Goal: Check status: Check status

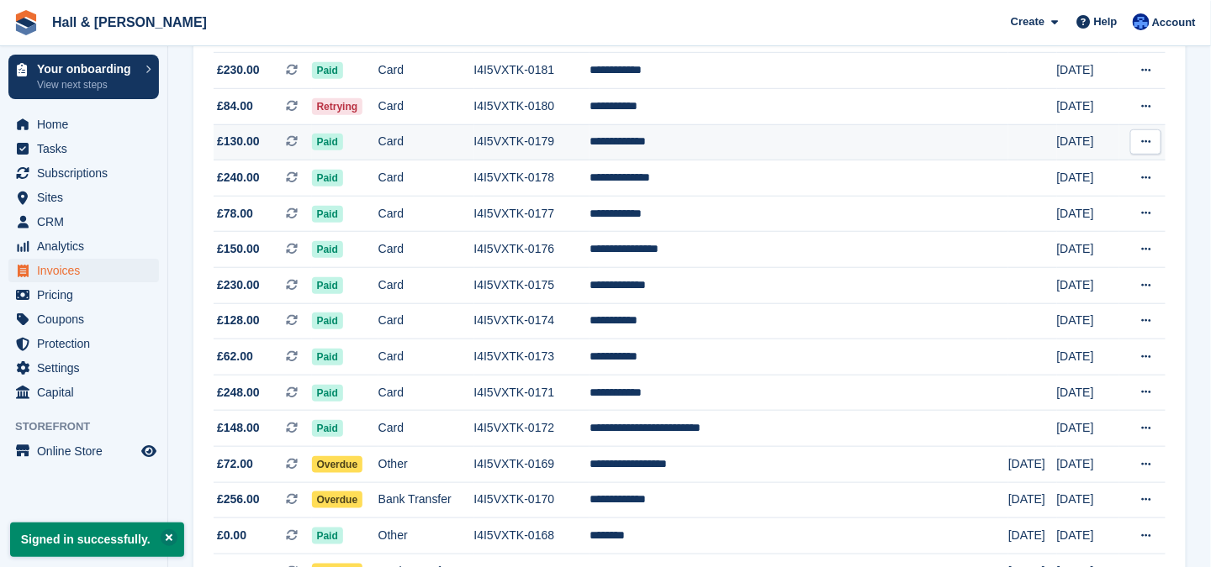
scroll to position [420, 0]
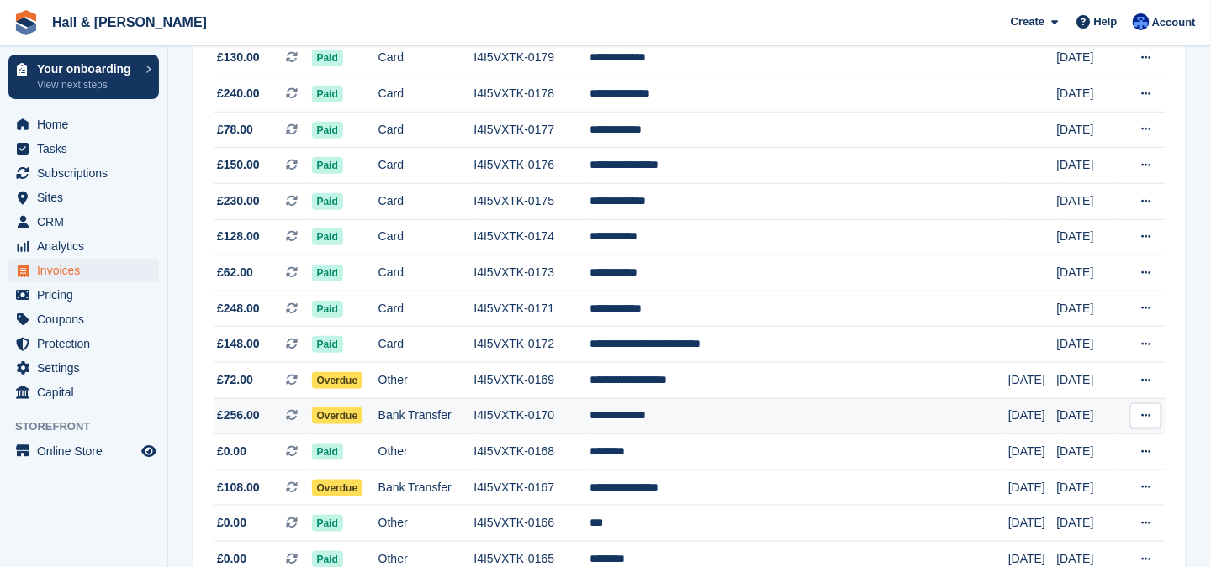
click at [345, 416] on span "Overdue" at bounding box center [337, 416] width 51 height 17
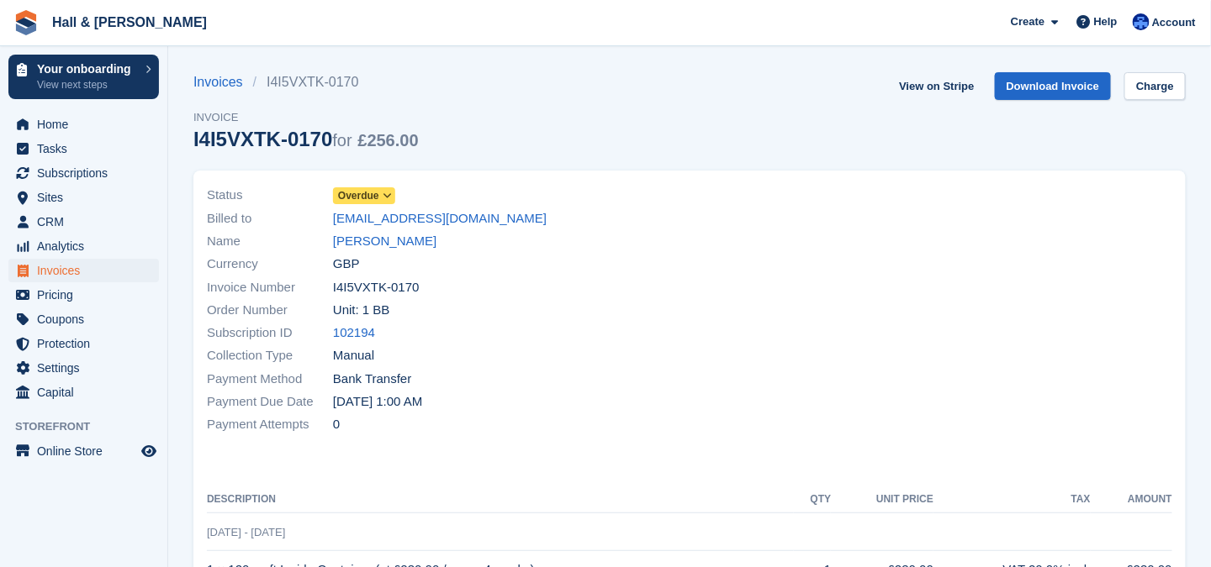
click at [387, 195] on icon at bounding box center [387, 196] width 9 height 10
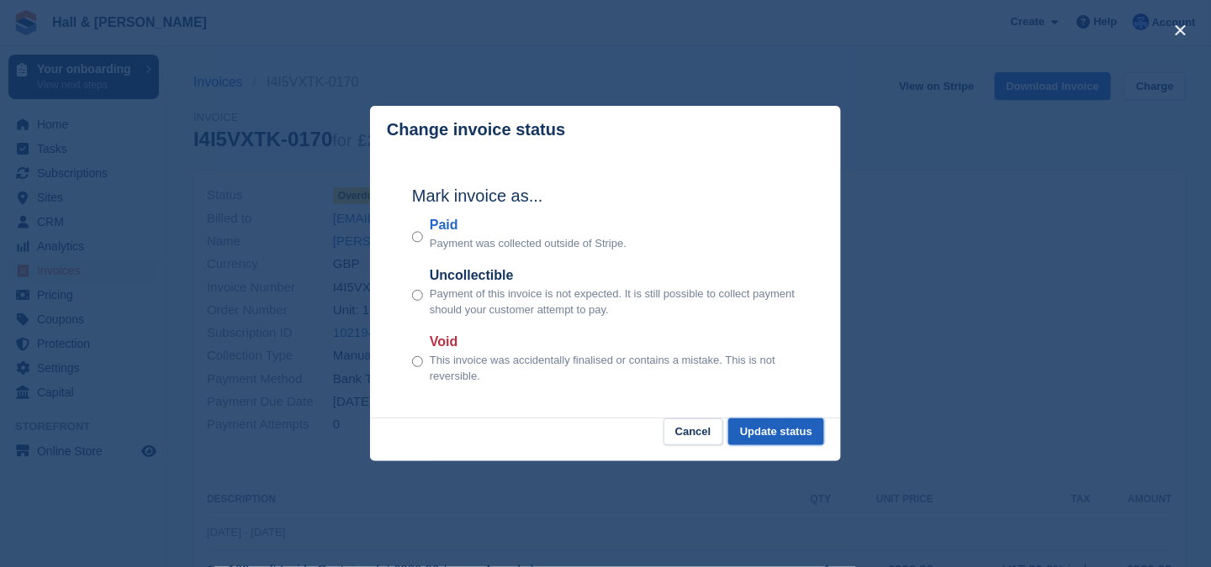
click at [751, 436] on button "Update status" at bounding box center [776, 433] width 96 height 28
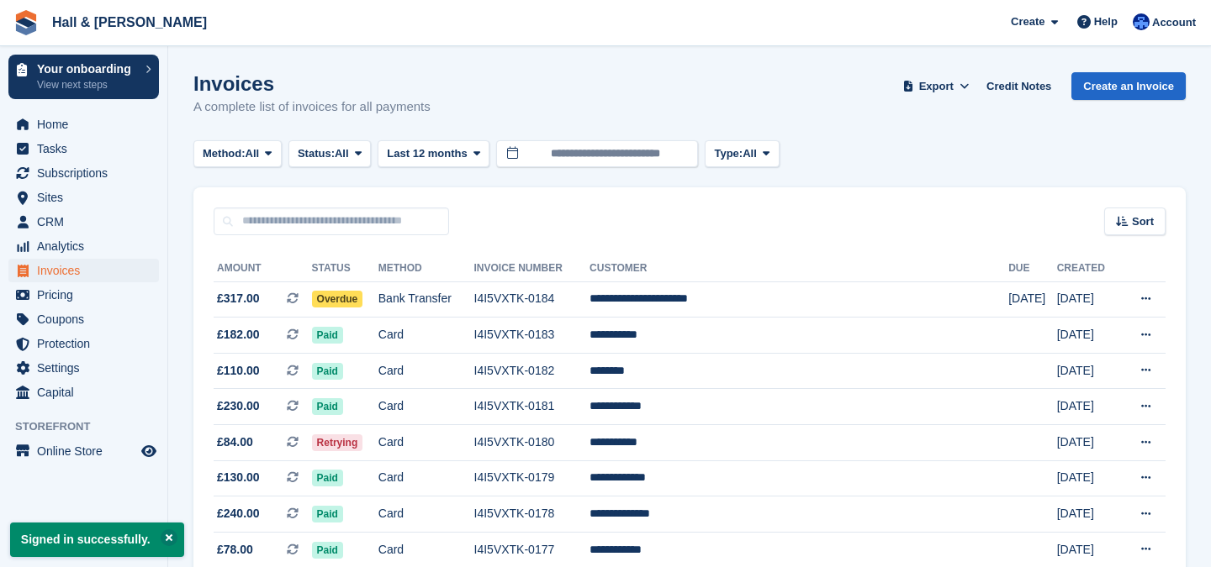
scroll to position [420, 0]
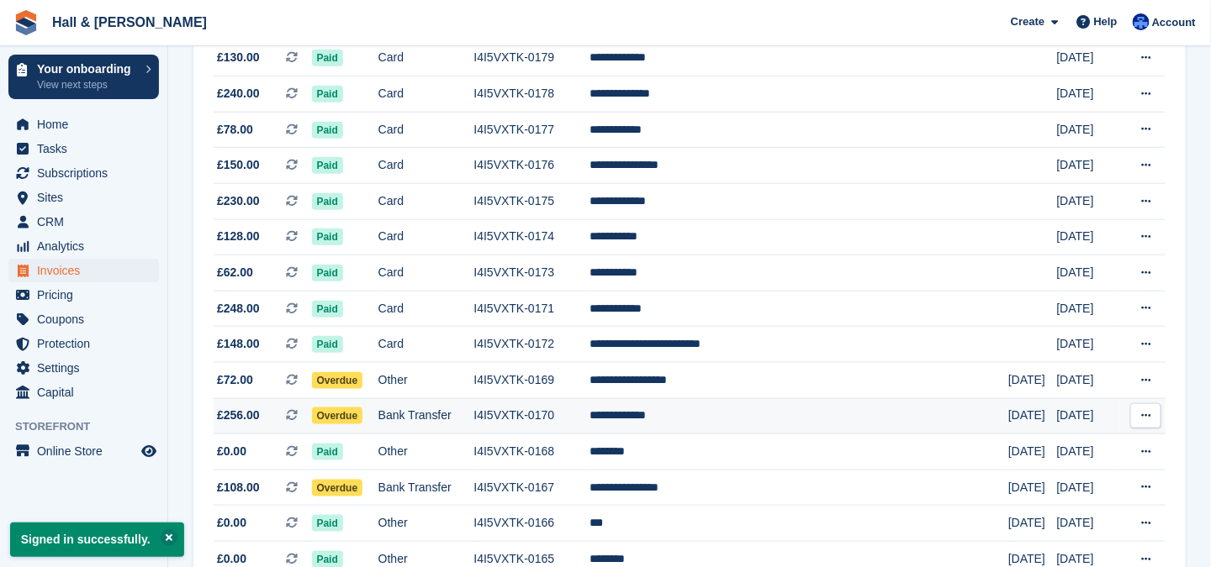
click at [363, 413] on span "Overdue" at bounding box center [337, 416] width 51 height 17
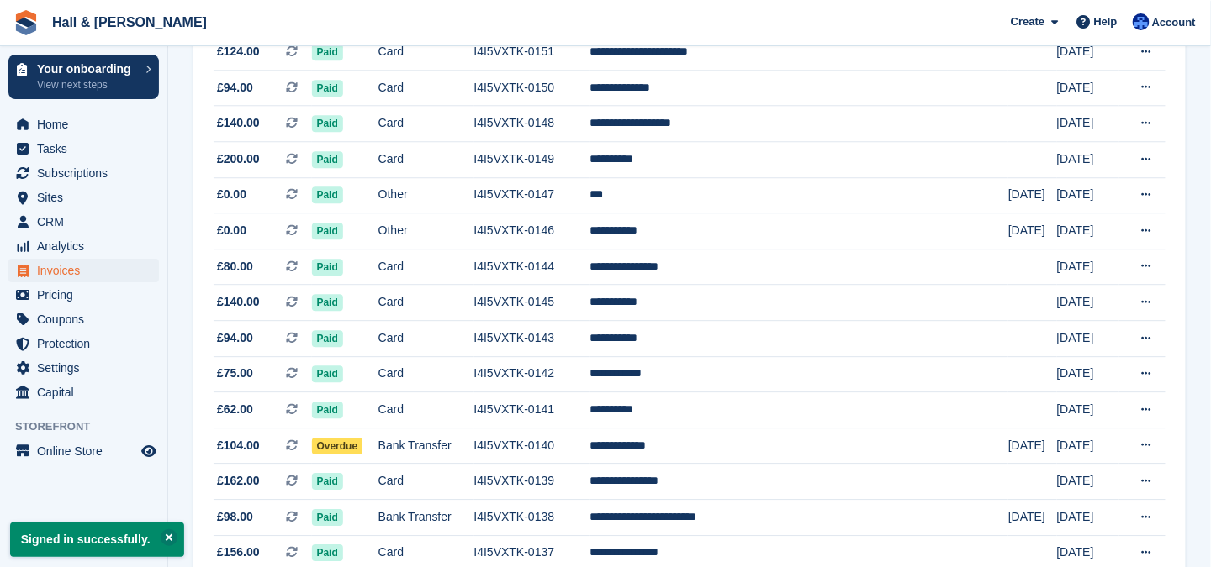
scroll to position [1581, 0]
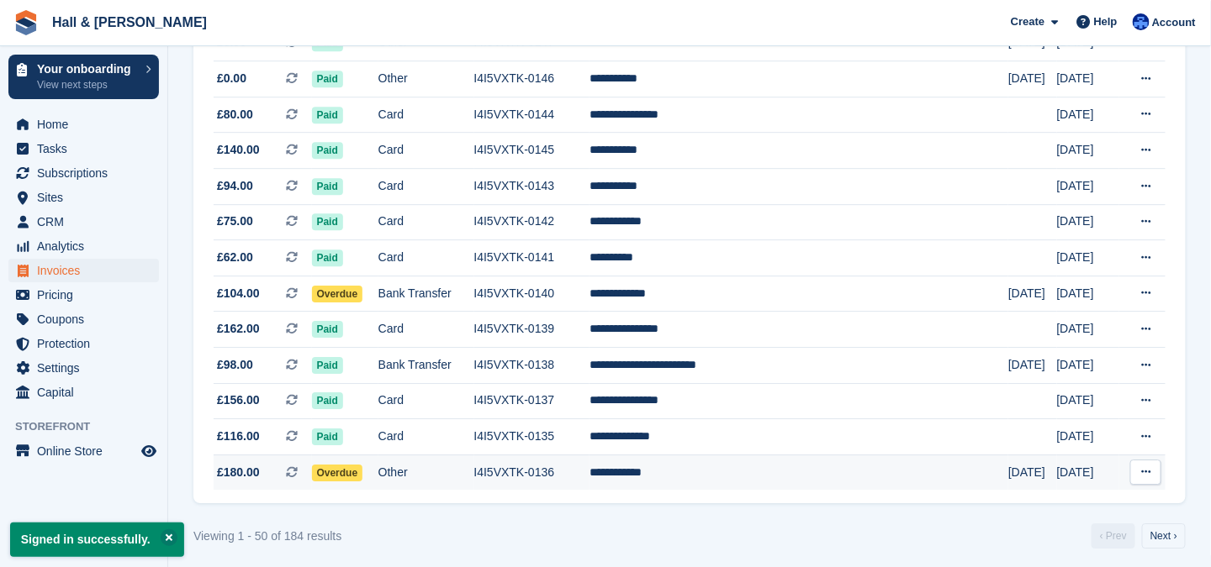
click at [363, 465] on span "Overdue" at bounding box center [337, 473] width 51 height 17
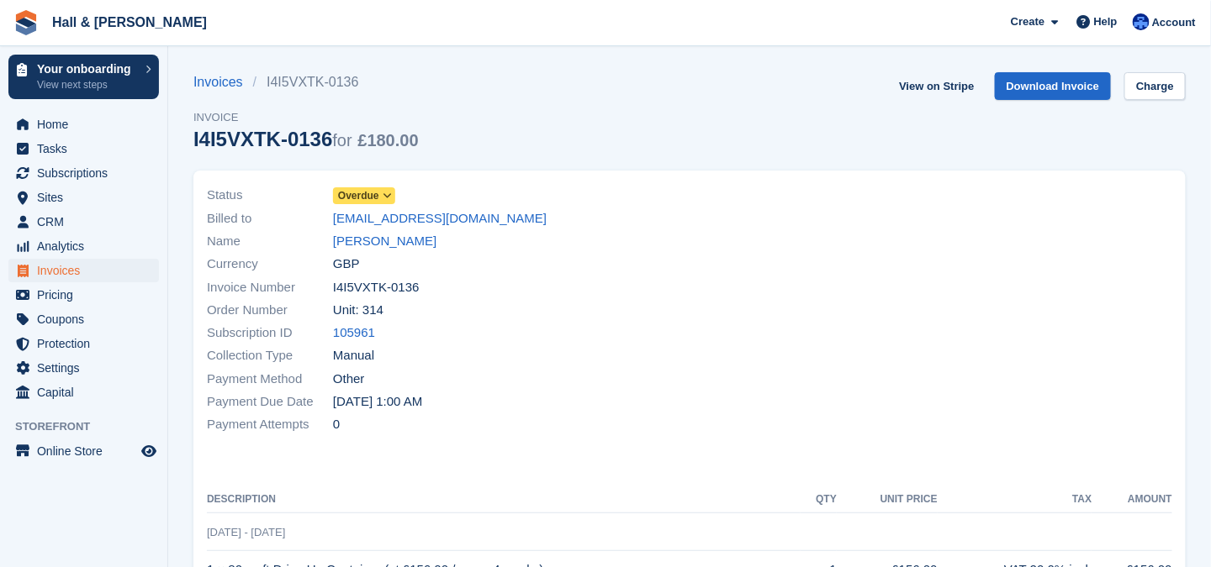
click at [389, 193] on icon at bounding box center [387, 196] width 9 height 10
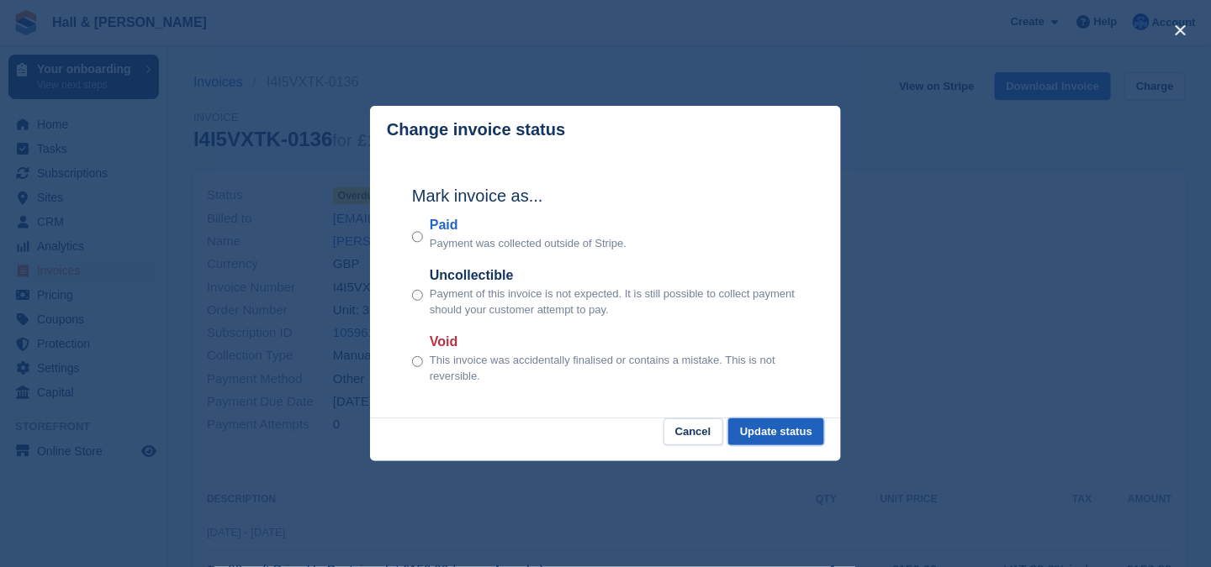
click at [756, 432] on button "Update status" at bounding box center [776, 433] width 96 height 28
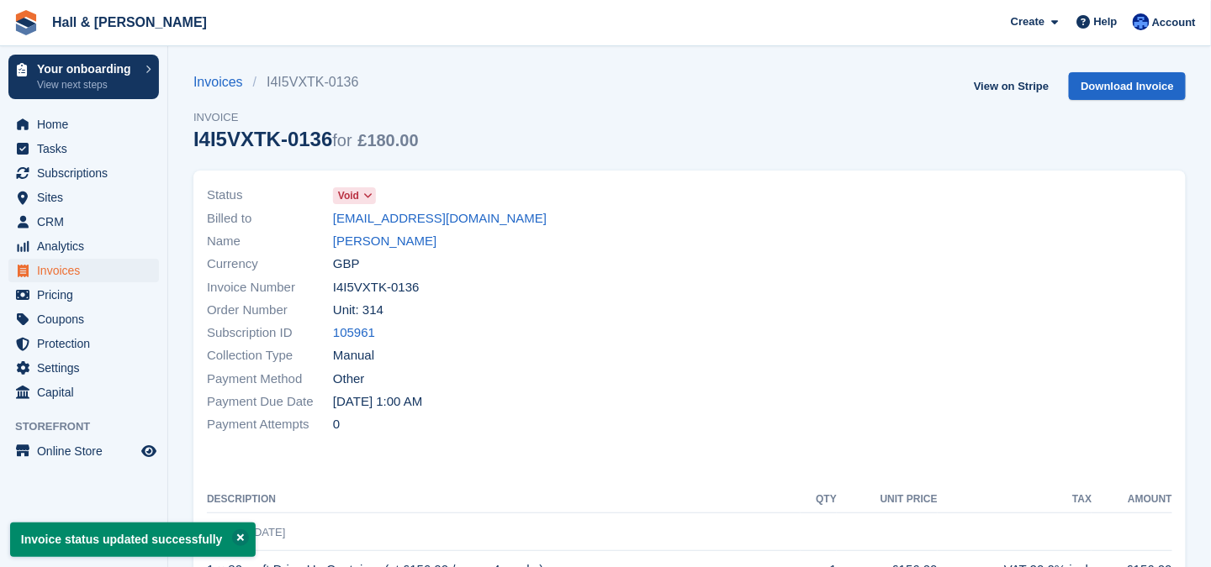
scroll to position [252, 0]
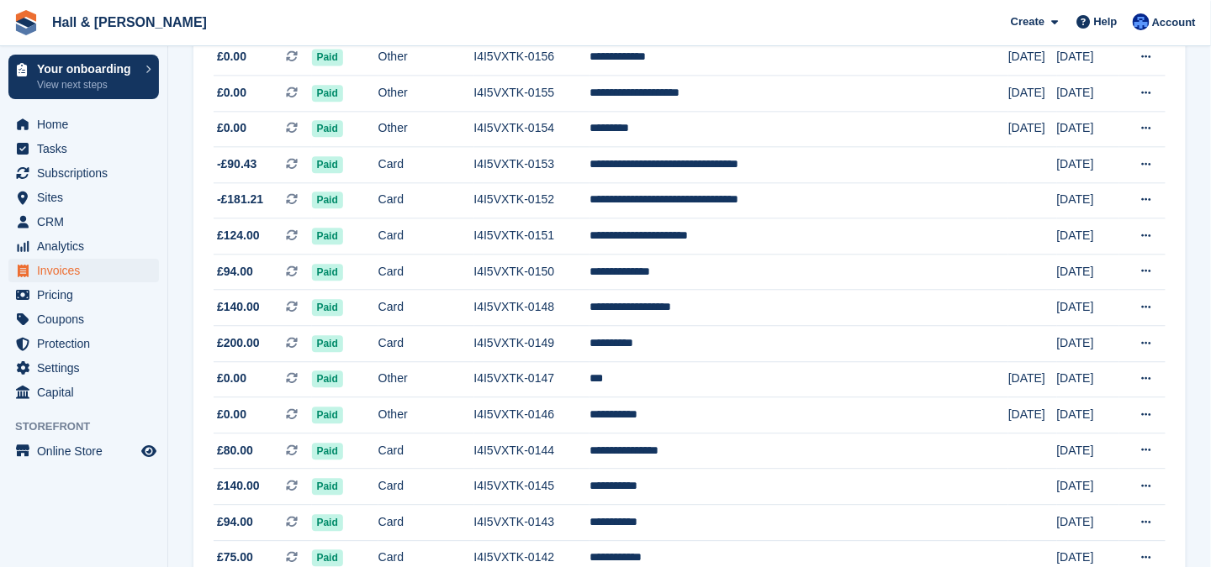
scroll to position [1581, 0]
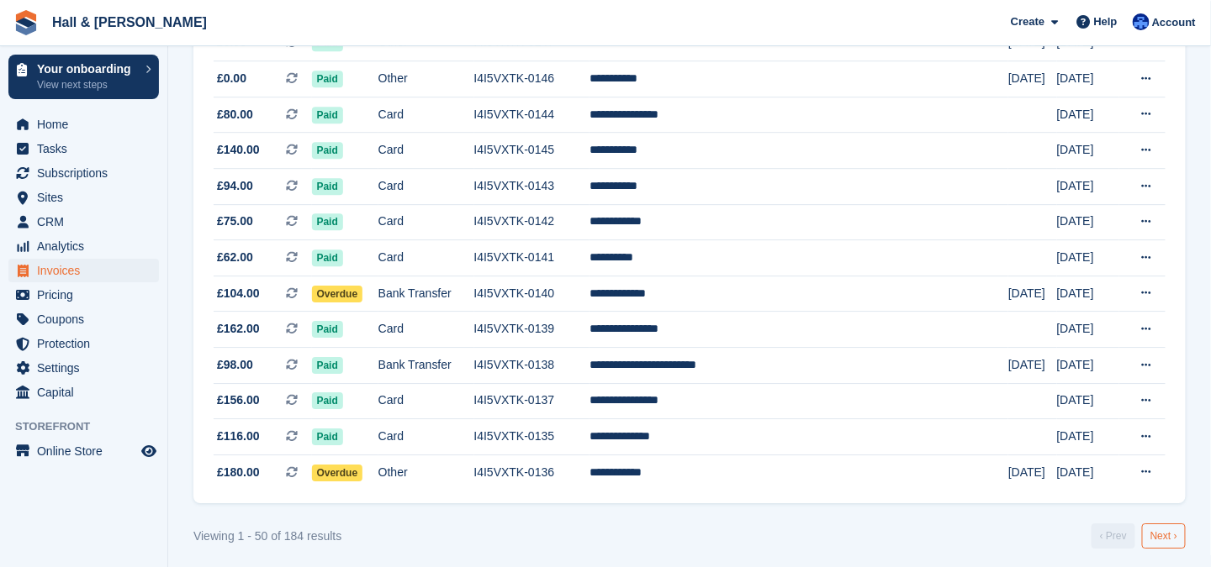
click at [1167, 529] on link "Next ›" at bounding box center [1164, 536] width 44 height 25
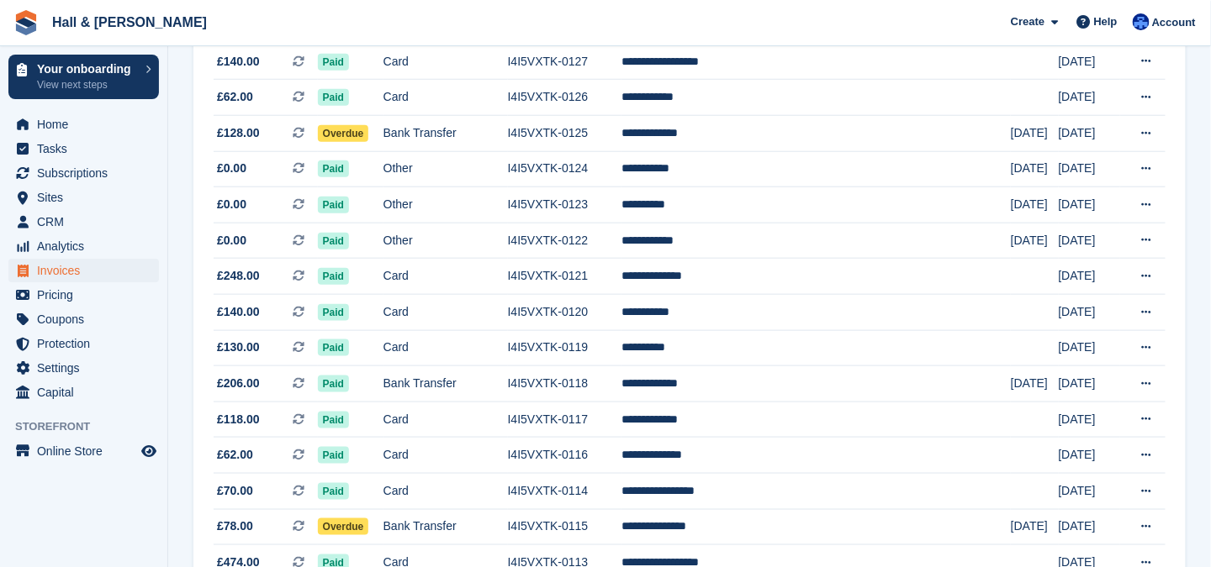
scroll to position [404, 0]
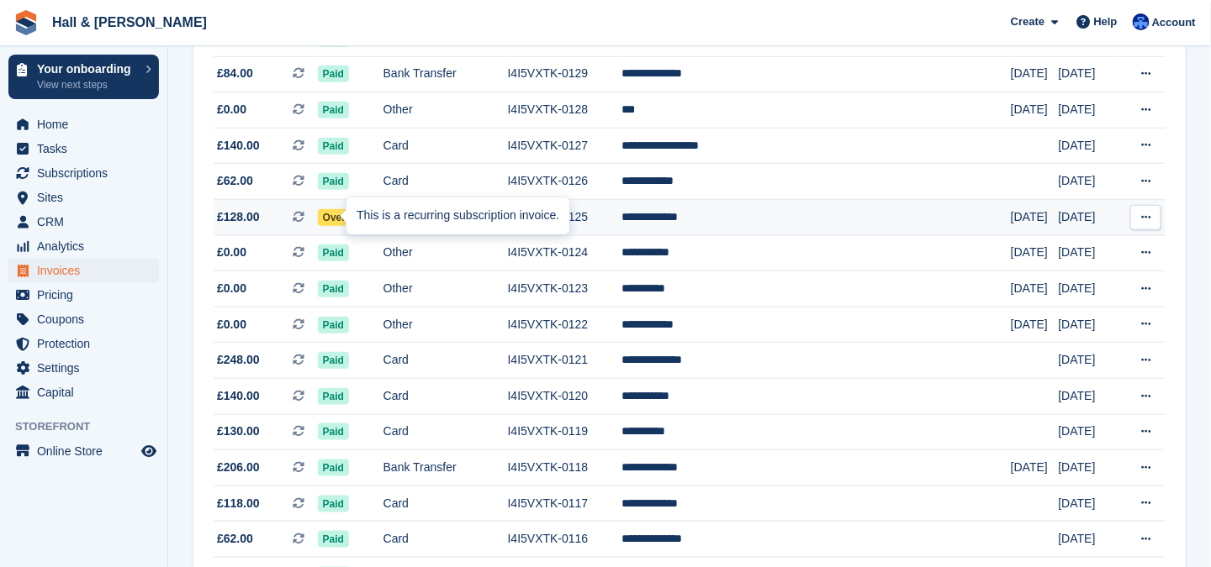
click at [354, 214] on div "This is a recurring subscription invoice." at bounding box center [457, 216] width 223 height 37
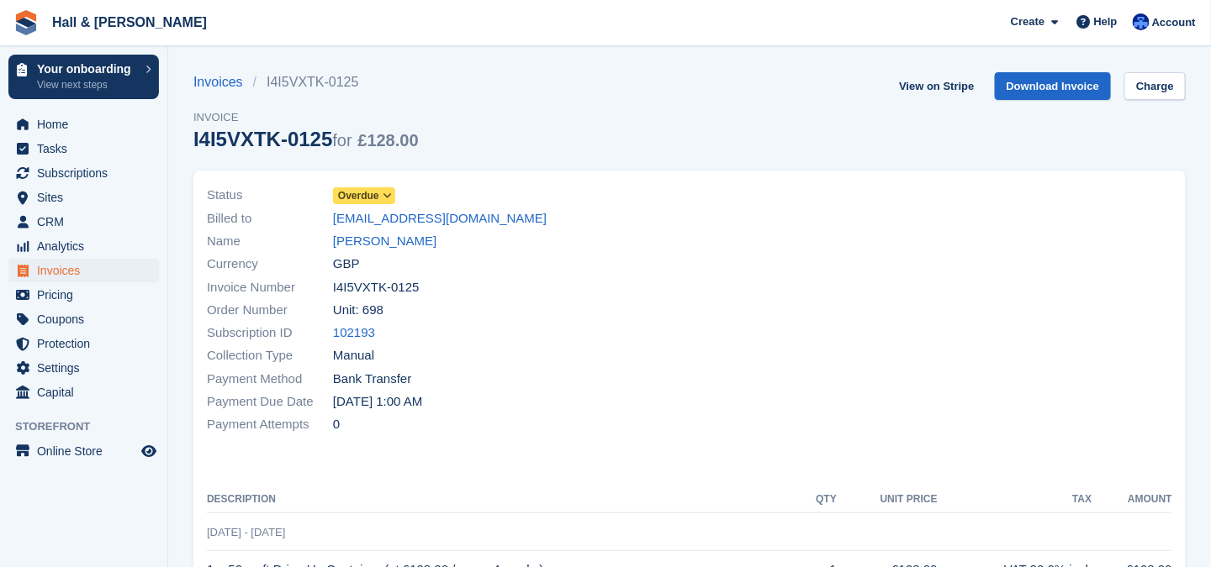
click at [392, 193] on span at bounding box center [387, 195] width 13 height 13
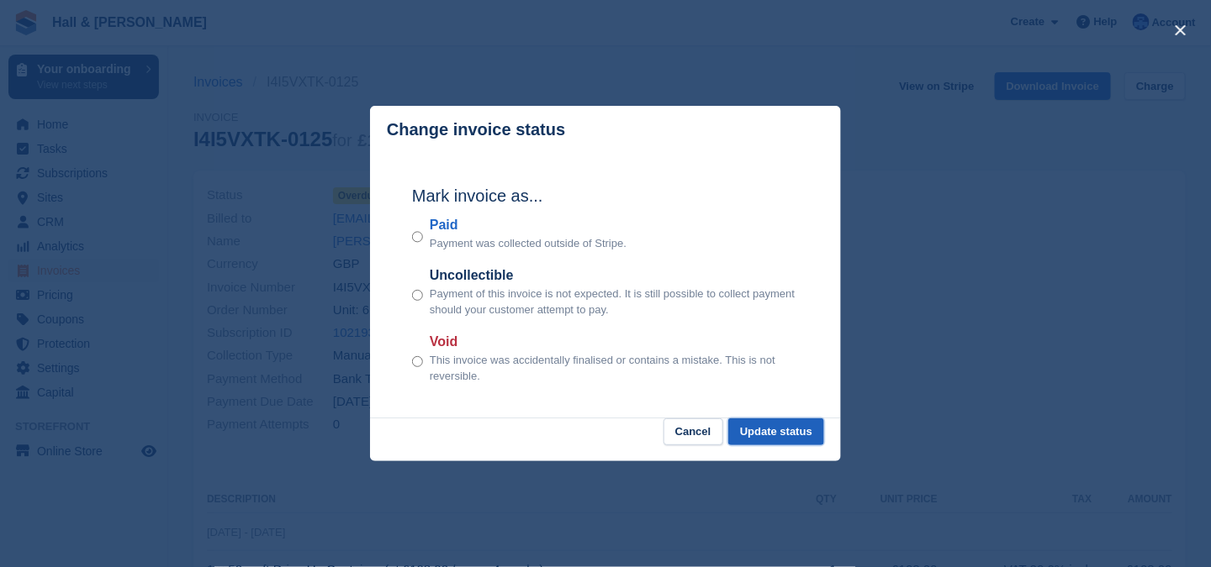
click at [752, 437] on button "Update status" at bounding box center [776, 433] width 96 height 28
